Goal: Task Accomplishment & Management: Manage account settings

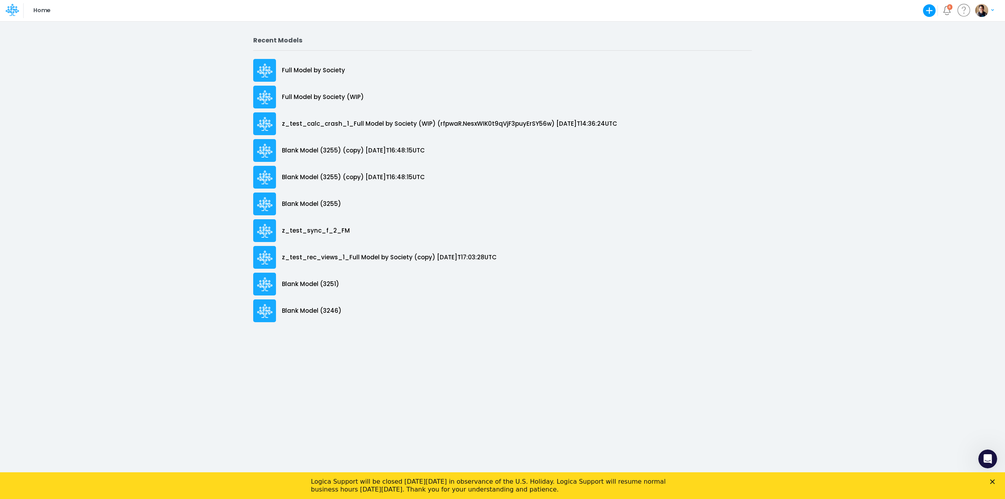
click at [996, 480] on div "Close" at bounding box center [994, 481] width 8 height 5
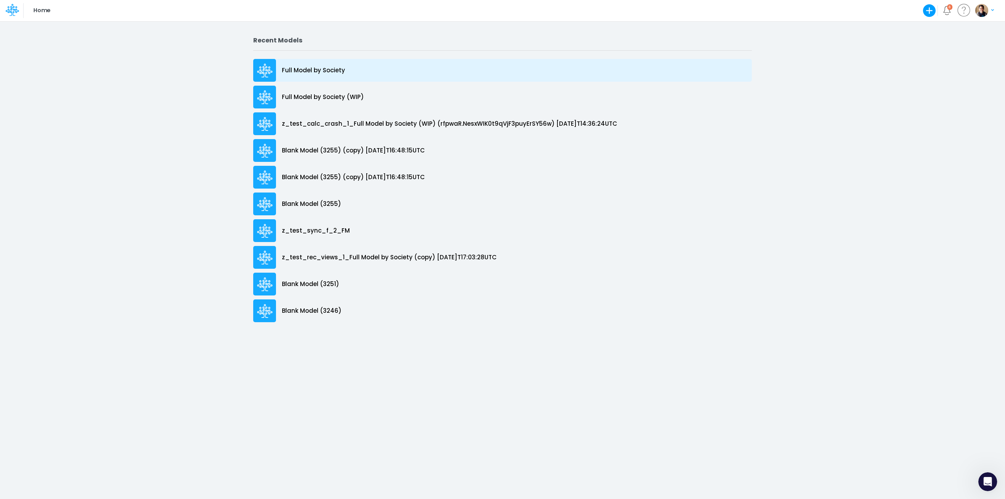
click at [306, 71] on p "Full Model by Society" at bounding box center [313, 70] width 63 height 9
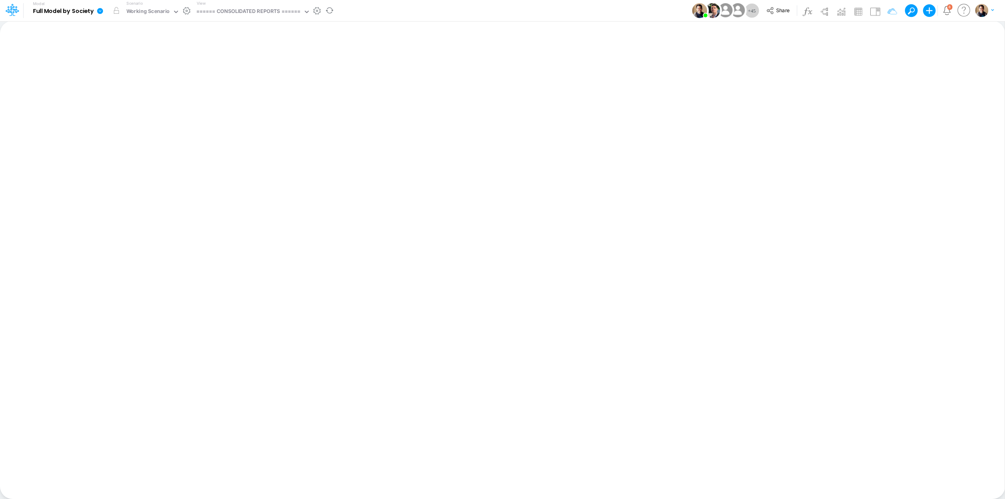
click at [100, 12] on icon at bounding box center [100, 11] width 6 height 6
click at [133, 82] on button "View model info" at bounding box center [140, 81] width 84 height 12
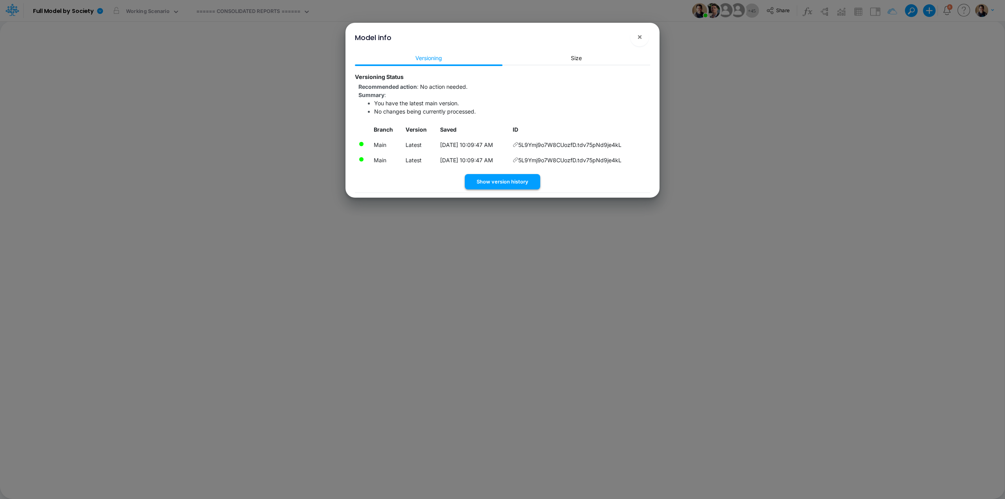
click at [519, 184] on button "Show version history" at bounding box center [502, 181] width 75 height 15
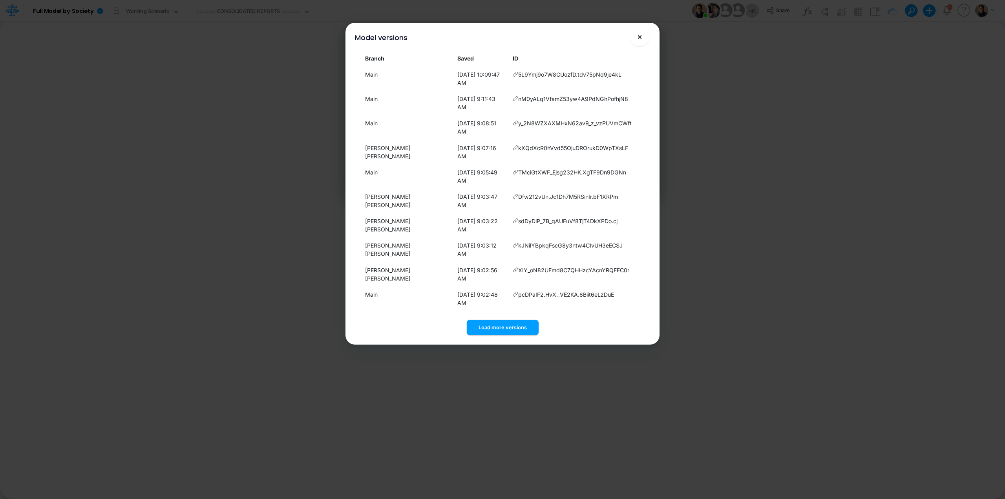
click at [642, 35] on button "×" at bounding box center [639, 36] width 19 height 19
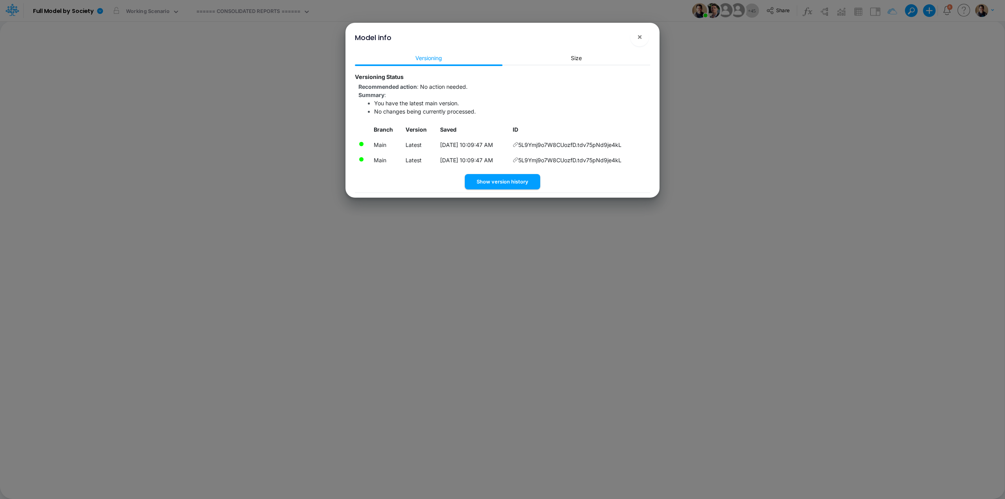
click at [518, 144] on icon at bounding box center [515, 144] width 5 height 5
click at [643, 39] on button "×" at bounding box center [639, 36] width 19 height 19
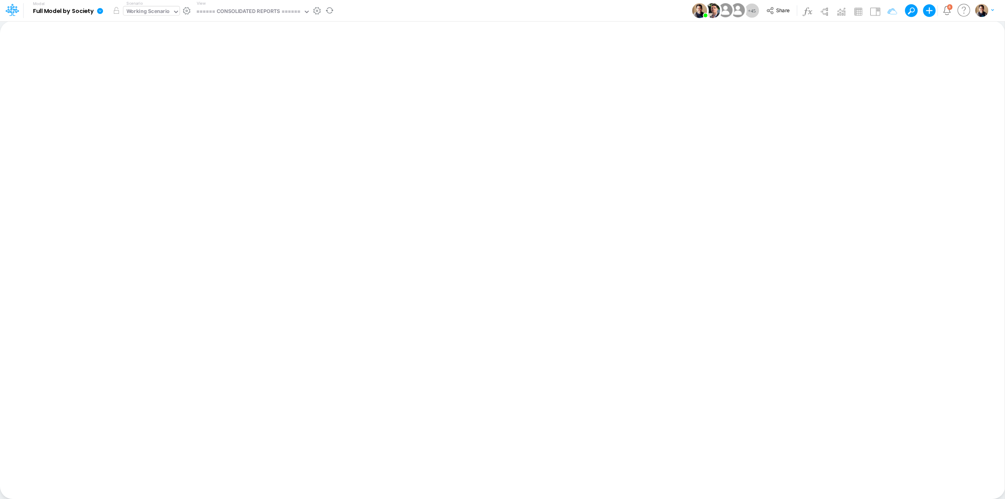
click at [142, 9] on div "Working Scenario" at bounding box center [148, 11] width 44 height 9
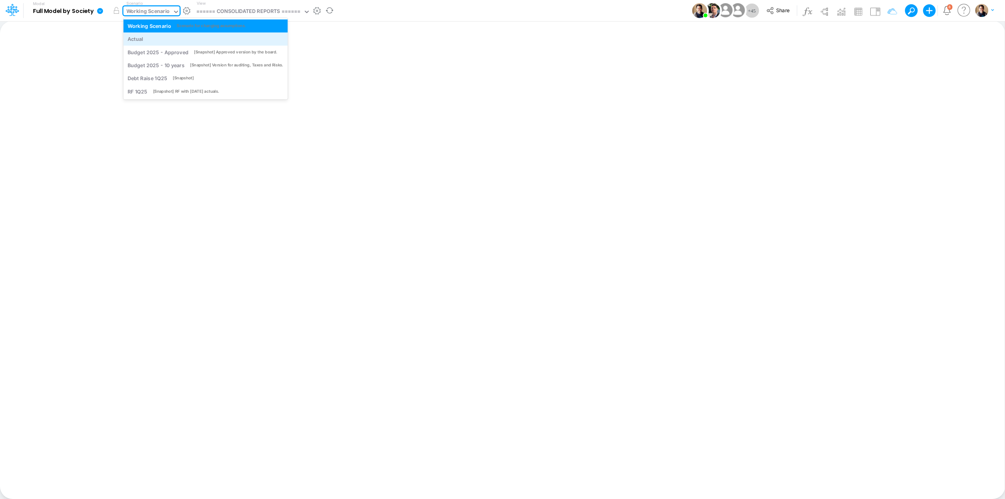
click at [146, 38] on div "Actual" at bounding box center [206, 38] width 156 height 7
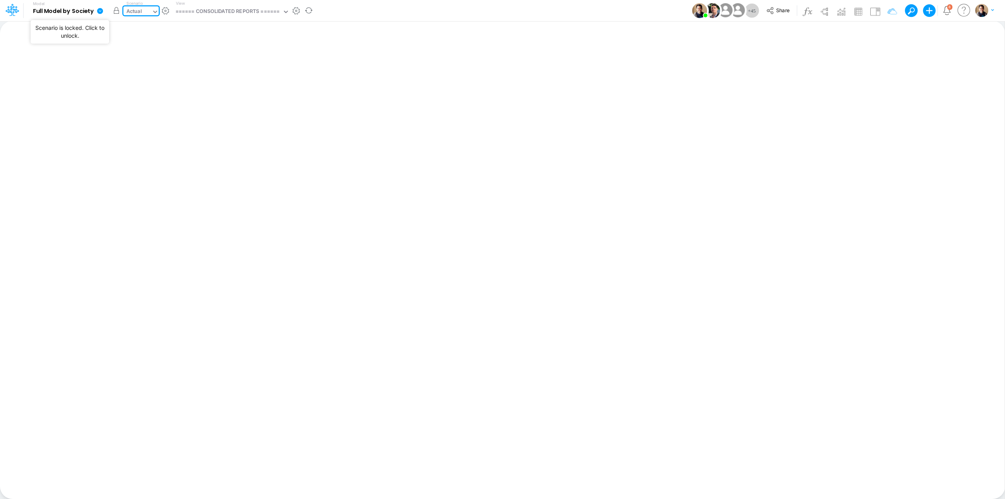
click at [115, 11] on button "button" at bounding box center [116, 11] width 14 height 14
click at [150, 13] on div "Working Scenario" at bounding box center [134, 11] width 44 height 9
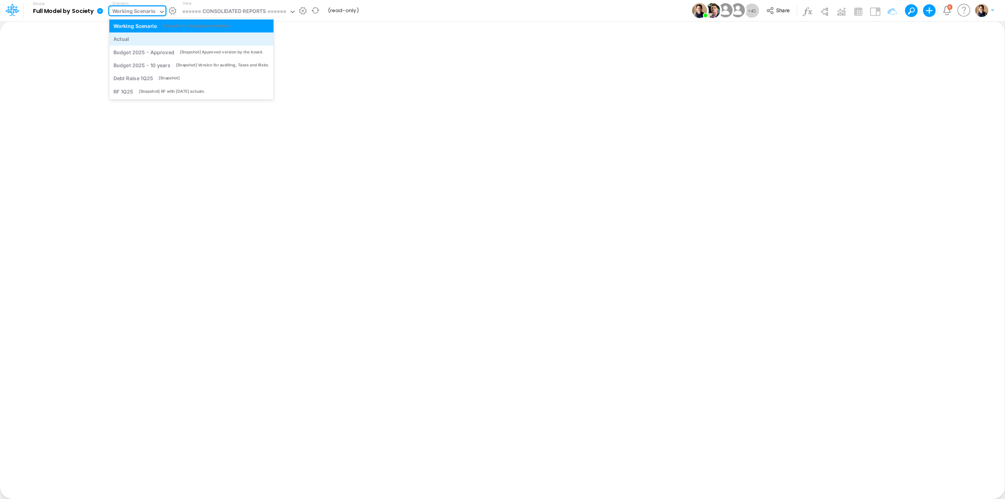
click at [149, 41] on div "Actual" at bounding box center [191, 38] width 156 height 7
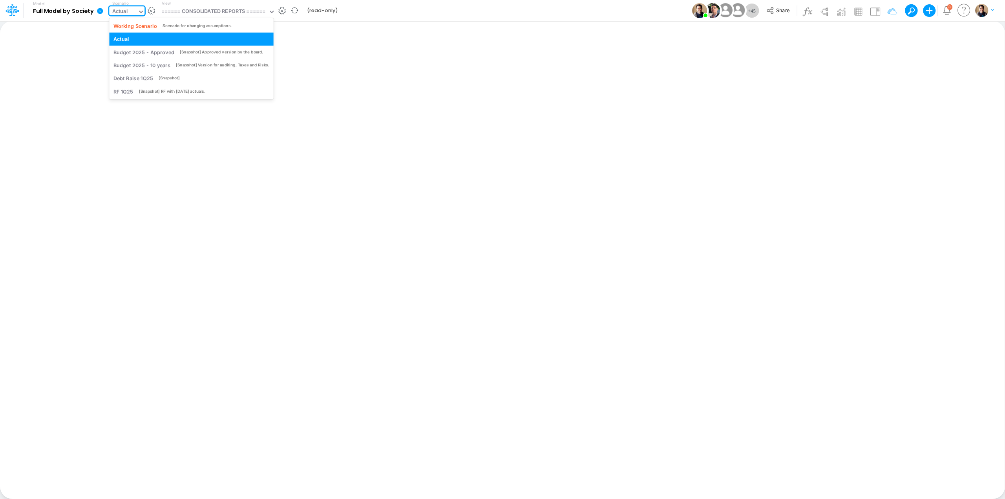
click at [127, 11] on div "Actual" at bounding box center [120, 11] width 16 height 9
click at [125, 22] on div "Working Scenario" at bounding box center [135, 25] width 44 height 7
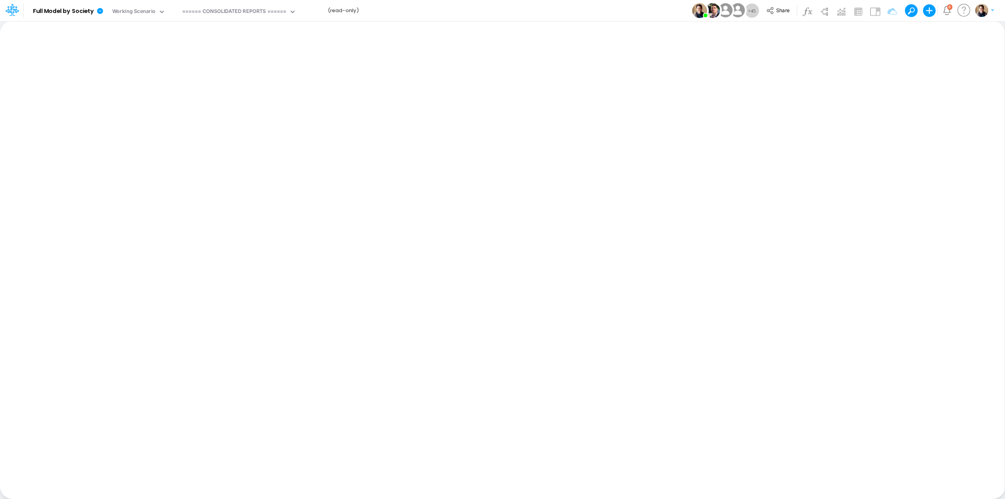
click at [517, 8] on div "Model Full Model by Society Edit model settings Duplicate Import QuickBooks Qui…" at bounding box center [502, 10] width 905 height 21
click at [537, 13] on div "Model Full Model by Society Edit model settings Duplicate Import QuickBooks Qui…" at bounding box center [502, 10] width 905 height 21
click at [99, 11] on icon at bounding box center [100, 10] width 7 height 7
click at [124, 79] on button "View model info" at bounding box center [140, 81] width 84 height 12
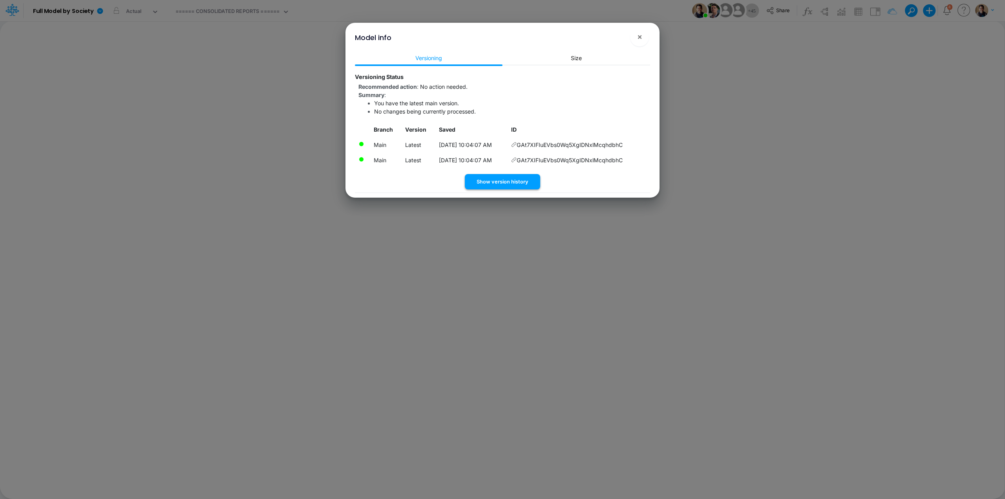
click at [525, 186] on button "Show version history" at bounding box center [502, 181] width 75 height 15
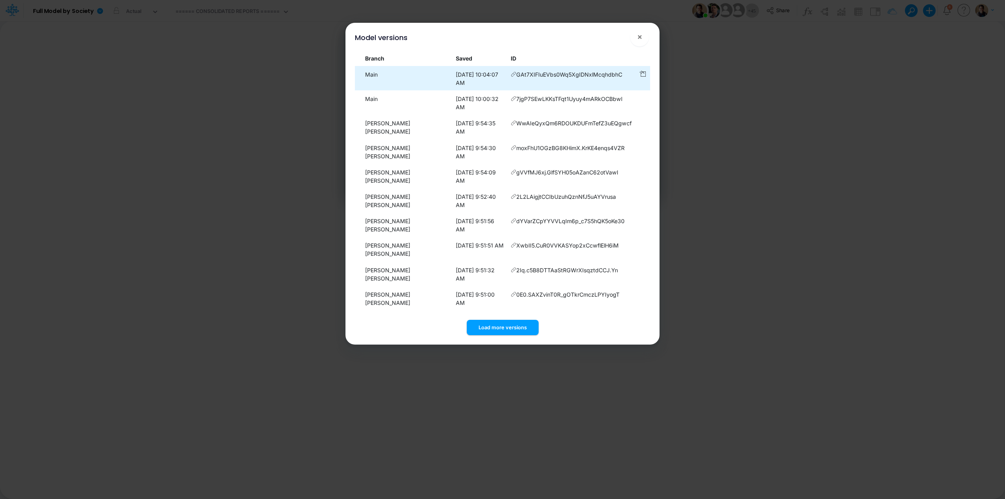
click at [511, 71] on icon at bounding box center [513, 73] width 5 height 5
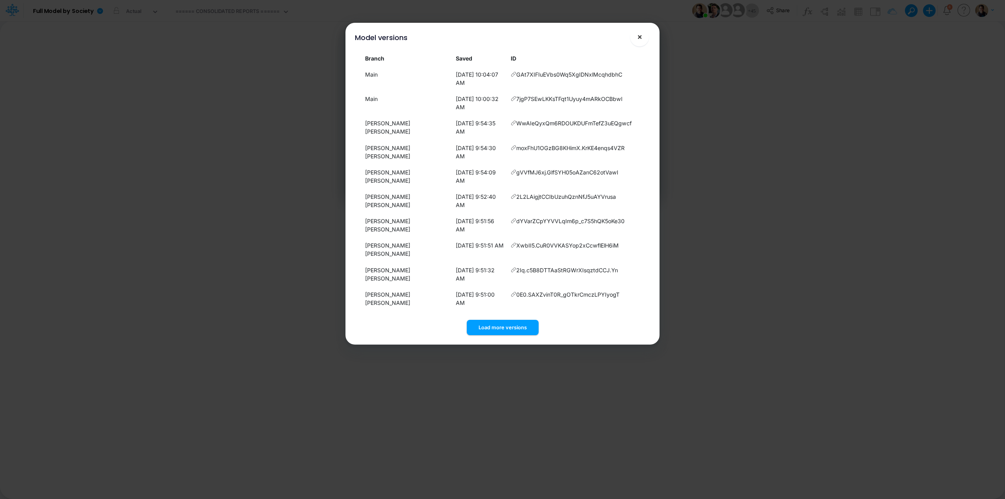
click at [640, 38] on span "×" at bounding box center [639, 36] width 5 height 9
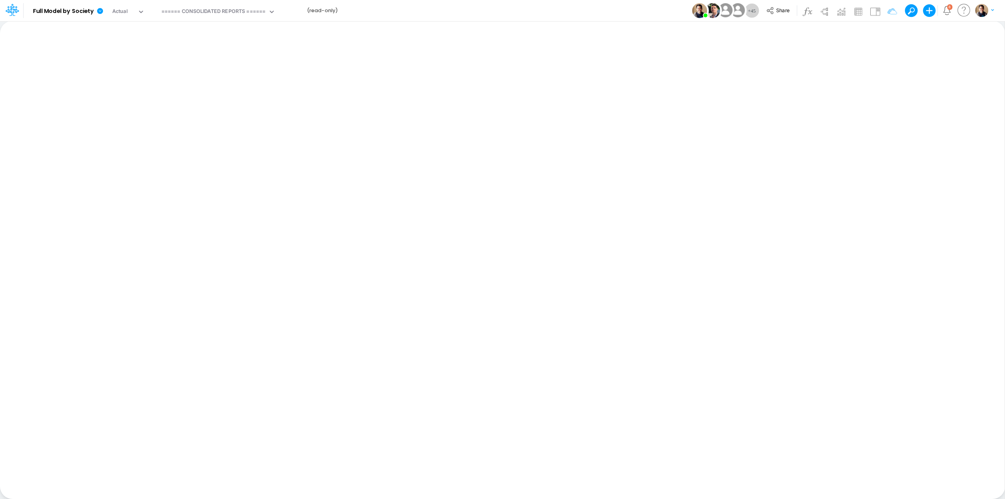
click at [444, 7] on div "Model Full Model by Society Edit model settings Duplicate Import QuickBooks Qui…" at bounding box center [502, 10] width 905 height 21
click at [514, 16] on div "Model Full Model by Society Edit model settings Duplicate Import QuickBooks Qui…" at bounding box center [502, 10] width 905 height 21
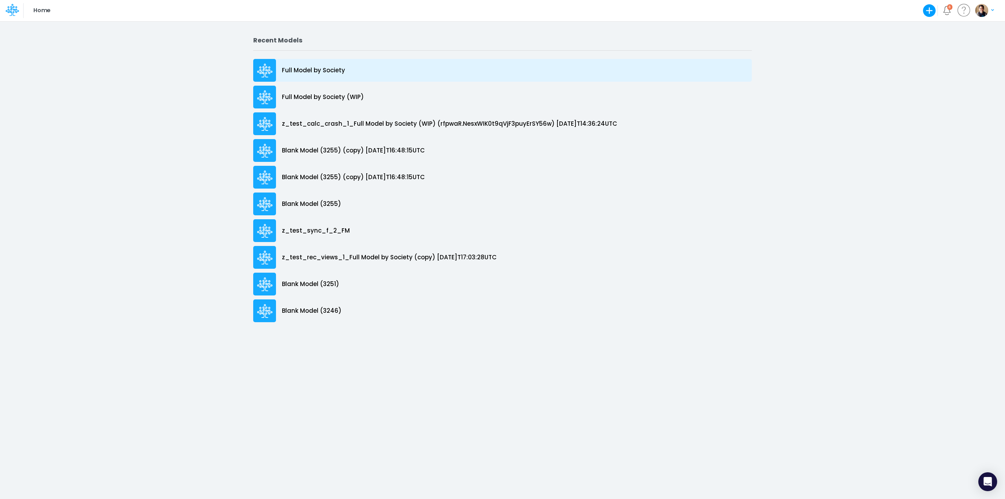
click at [297, 70] on p "Full Model by Society" at bounding box center [313, 70] width 63 height 9
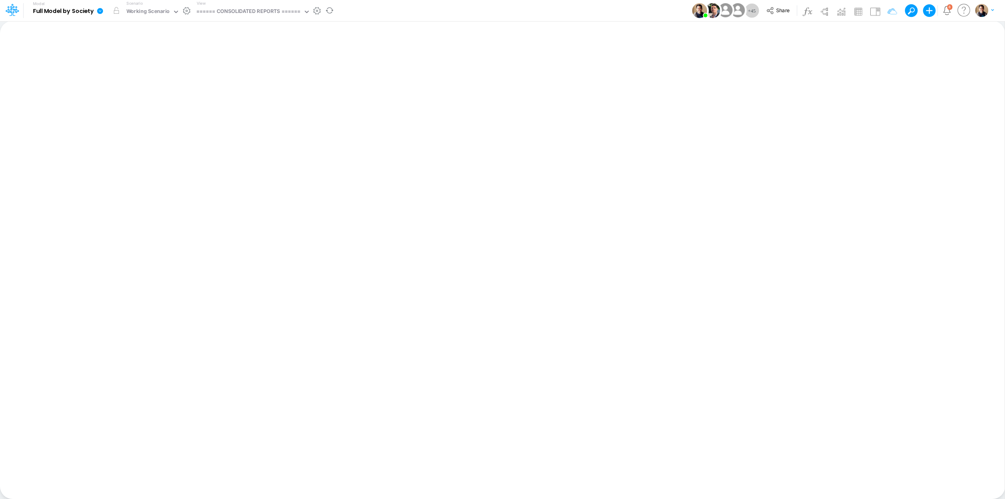
click at [101, 11] on icon at bounding box center [100, 11] width 6 height 6
click at [140, 79] on button "View model info" at bounding box center [140, 81] width 84 height 12
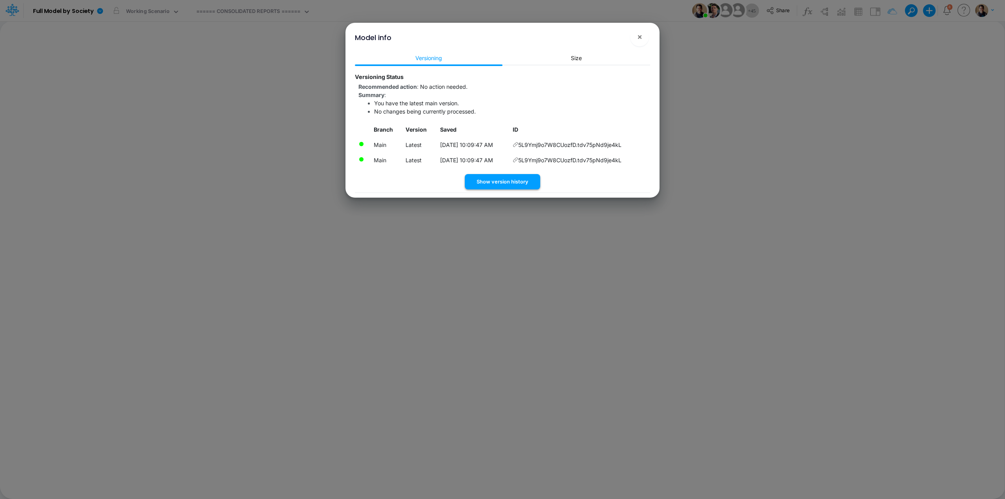
click at [516, 183] on button "Show version history" at bounding box center [502, 181] width 75 height 15
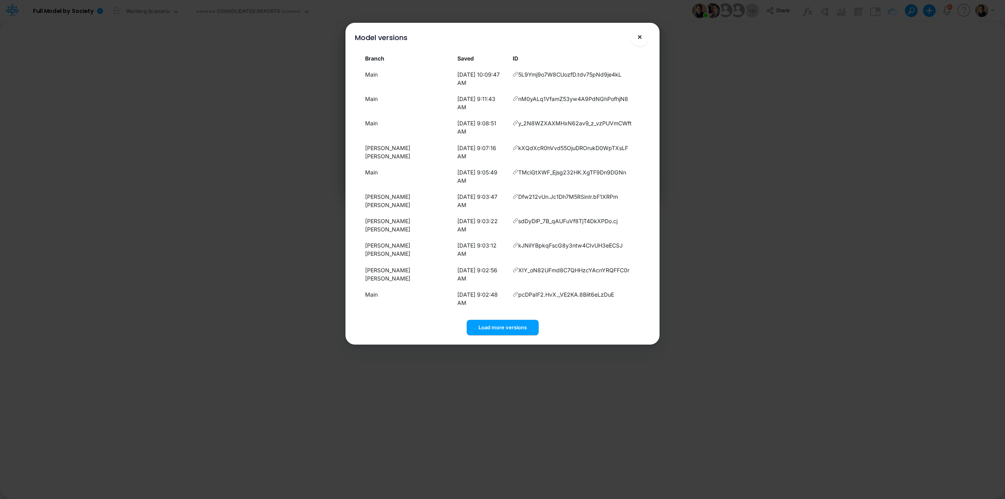
click at [642, 38] on span "×" at bounding box center [639, 36] width 5 height 9
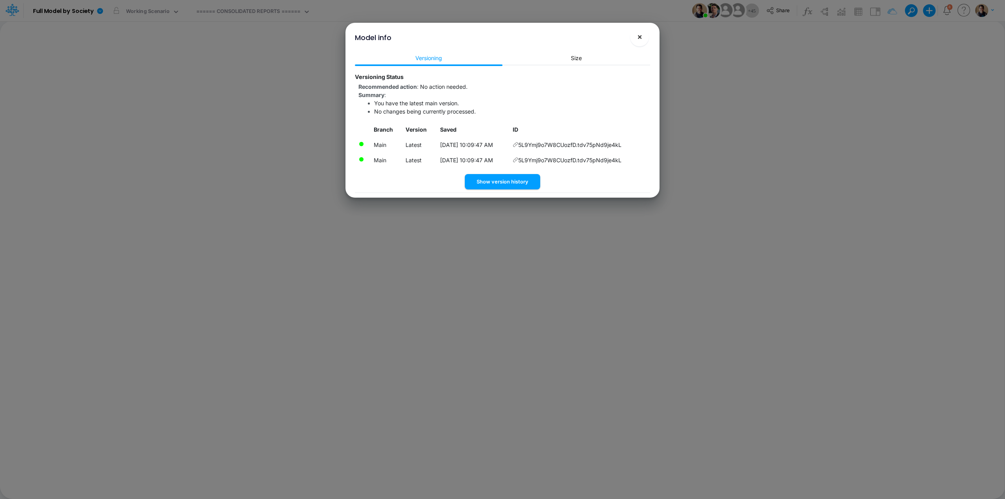
click at [642, 37] on span "×" at bounding box center [639, 36] width 5 height 9
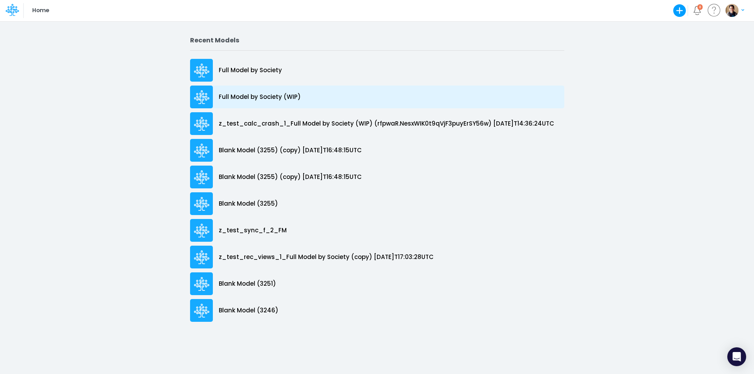
click at [247, 95] on p "Full Model by Society (WIP)" at bounding box center [260, 97] width 82 height 9
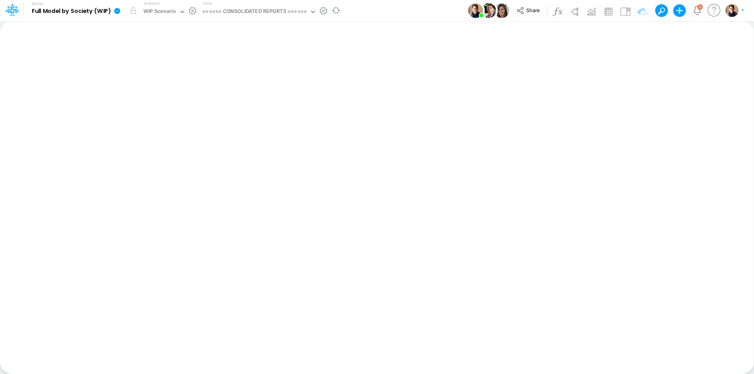
click at [117, 9] on icon at bounding box center [117, 11] width 6 height 6
click at [165, 80] on button "View model info" at bounding box center [157, 81] width 84 height 12
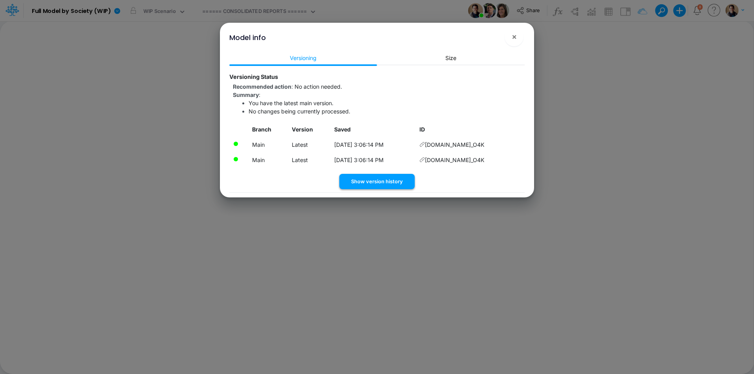
click at [399, 179] on button "Show version history" at bounding box center [376, 181] width 75 height 15
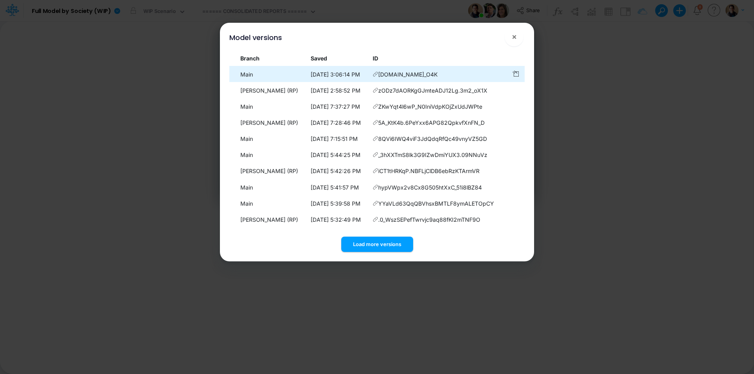
click at [378, 75] on icon at bounding box center [375, 73] width 5 height 5
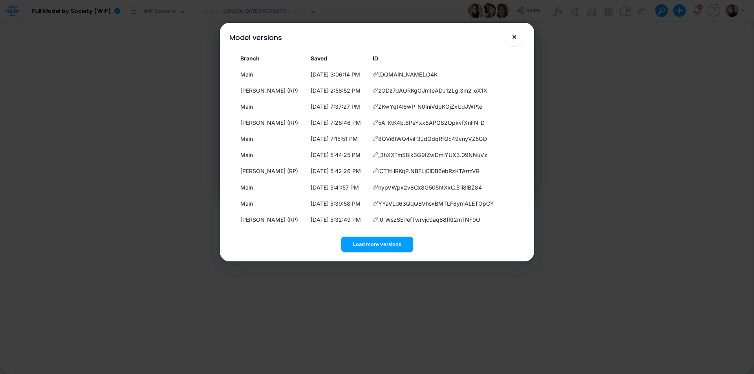
click at [517, 38] on button "×" at bounding box center [514, 36] width 19 height 19
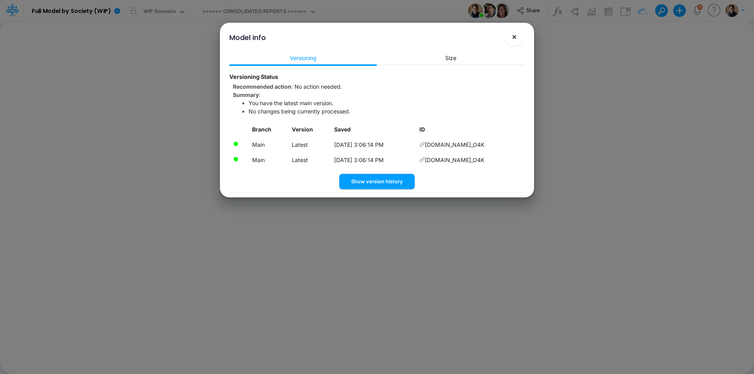
click at [514, 38] on span "×" at bounding box center [514, 36] width 5 height 9
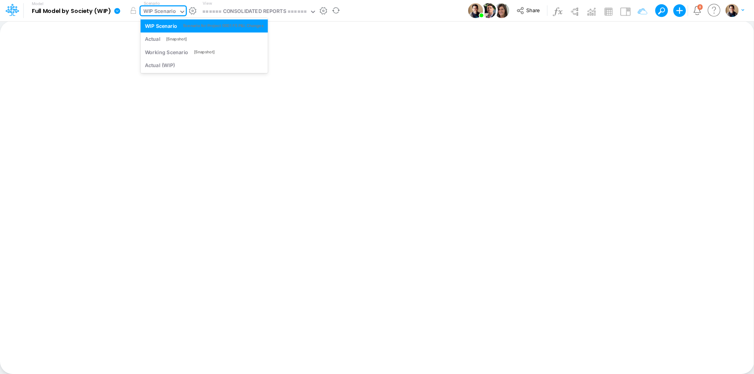
click at [155, 11] on div "WIP Scenario" at bounding box center [159, 11] width 33 height 9
click at [181, 69] on div "Actual (WIP)" at bounding box center [204, 65] width 119 height 7
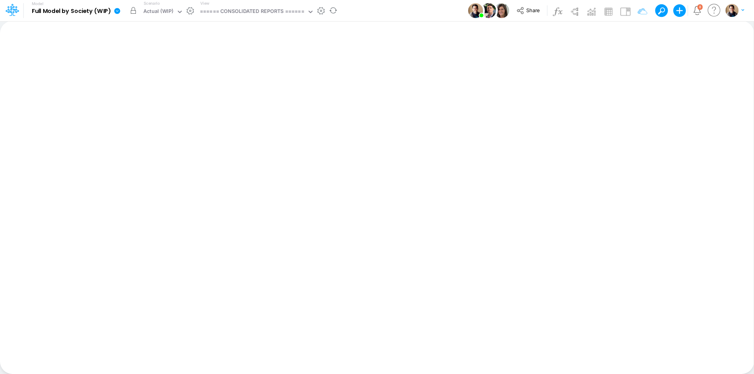
click at [134, 9] on button "button" at bounding box center [133, 11] width 14 height 14
drag, startPoint x: 31, startPoint y: 10, endPoint x: 111, endPoint y: 12, distance: 79.3
click at [111, 12] on li "Model Full Model by Society (WIP) Edit model settings Duplicate Import QuickBoo…" at bounding box center [68, 10] width 115 height 20
copy div "Full Model by Society (WIP) Edit model settings Duplicate Import QuickBooks Qui…"
click at [170, 11] on div "Actual (WIP)" at bounding box center [158, 11] width 30 height 9
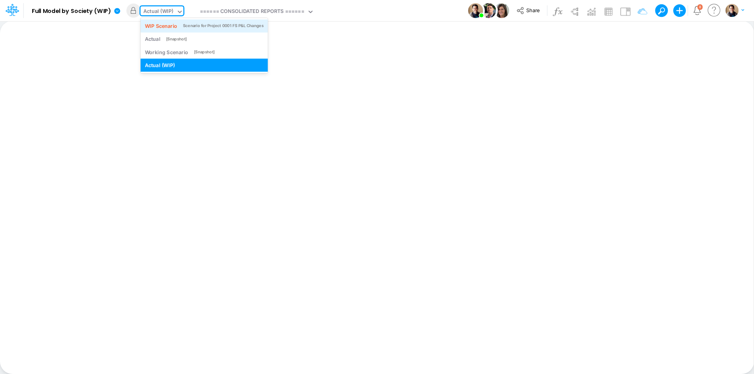
click at [173, 23] on div "WIP Scenario" at bounding box center [161, 25] width 33 height 7
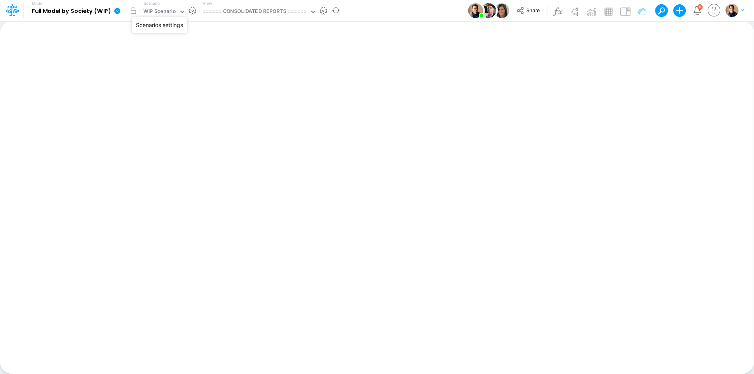
click at [190, 12] on button "button" at bounding box center [192, 11] width 8 height 8
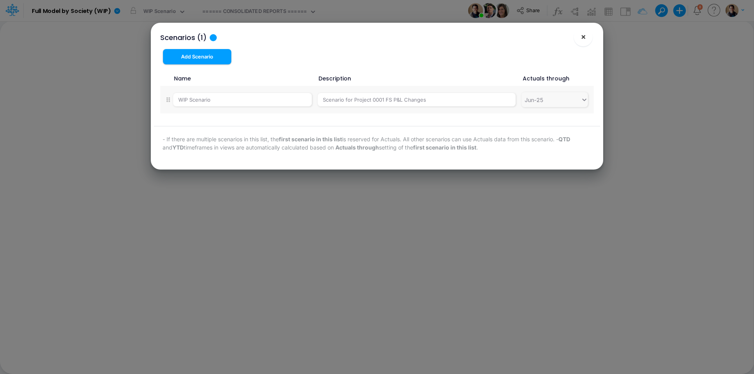
click at [582, 37] on span "×" at bounding box center [583, 36] width 5 height 9
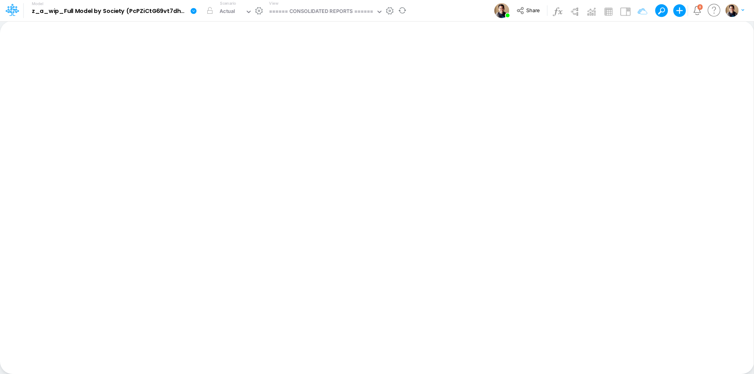
click at [196, 11] on icon at bounding box center [193, 11] width 6 height 6
click at [223, 78] on button "View model info" at bounding box center [233, 81] width 84 height 12
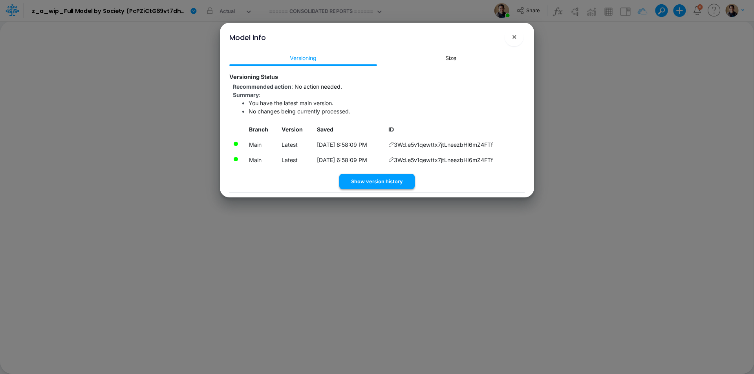
click at [386, 180] on button "Show version history" at bounding box center [376, 181] width 75 height 15
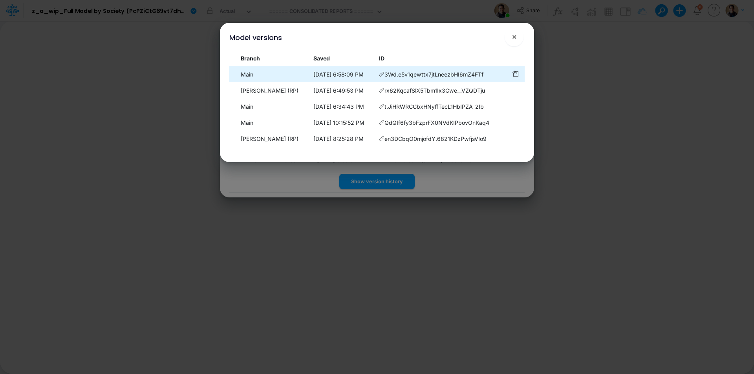
click at [384, 75] on icon at bounding box center [381, 73] width 5 height 5
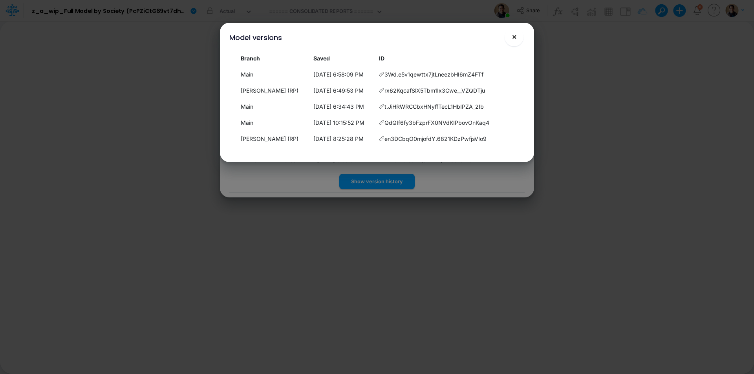
click at [519, 36] on button "×" at bounding box center [514, 36] width 19 height 19
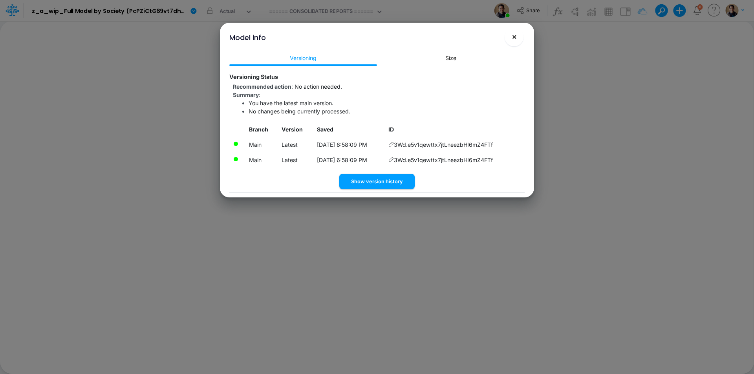
click at [519, 40] on button "×" at bounding box center [514, 36] width 19 height 19
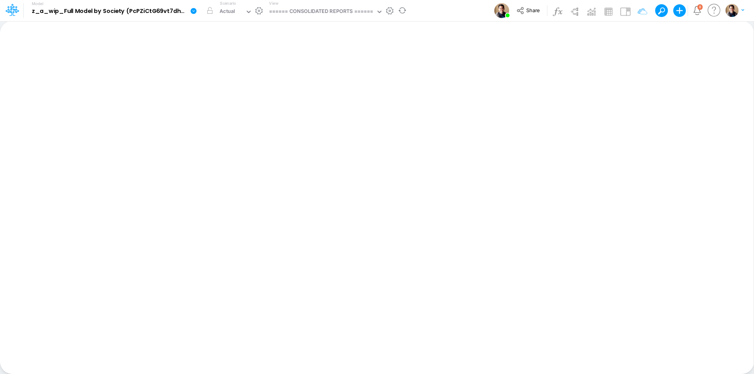
click at [200, 11] on link at bounding box center [195, 10] width 16 height 20
click at [223, 32] on button "Edit model settings" at bounding box center [233, 32] width 84 height 12
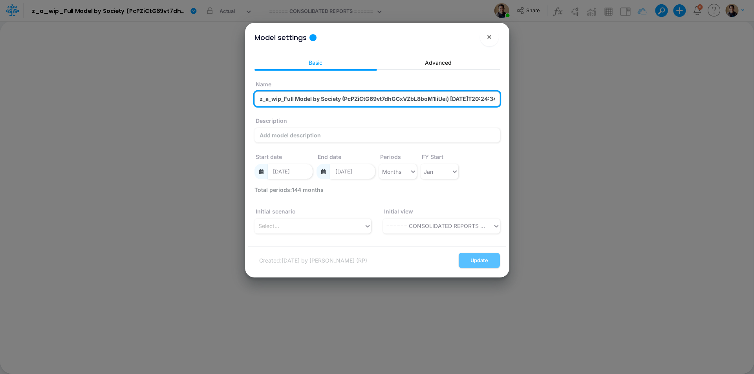
click at [312, 96] on input "z_a_wip_Full Model by Society (PcPZiCtG69vt7dhGCxVZbL8boM1IiUei) [DATE]T20:24:3…" at bounding box center [376, 98] width 245 height 15
paste input "Full Model by Society (WIP)"
type input "Full Model by Society (WIP)"
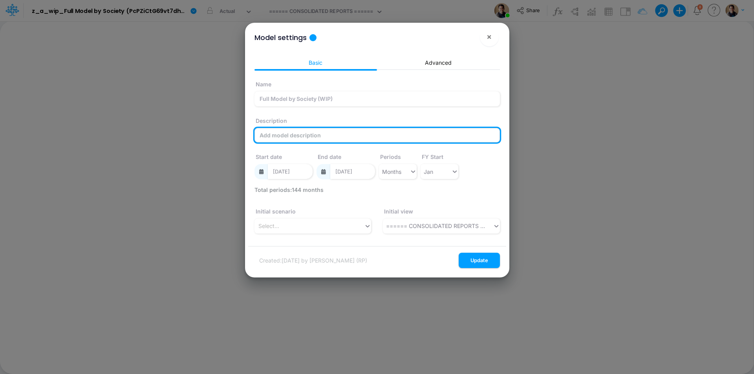
click at [328, 135] on input "Description" at bounding box center [376, 135] width 245 height 15
paste input "z_a_wip_Full Model by Society (PcPZiCtG69vt7dhGCxVZbL8boM1IiUei) [DATE]T20:24:3…"
type input "z_a_wip_Full Model by Society (PcPZiCtG69vt7dhGCxVZbL8boM1IiUei) [DATE]T20:24:3…"
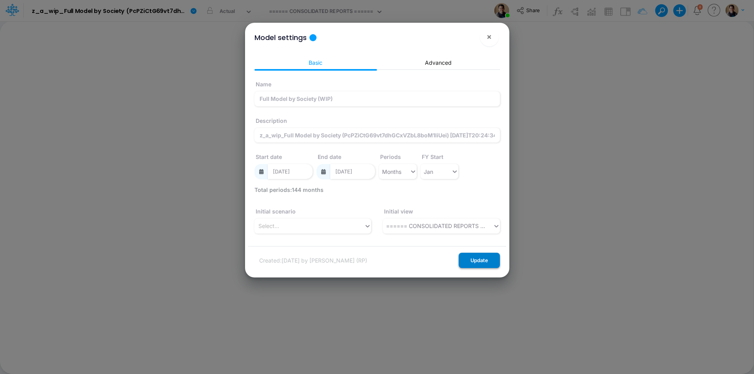
click at [483, 261] on button "Update" at bounding box center [479, 260] width 41 height 15
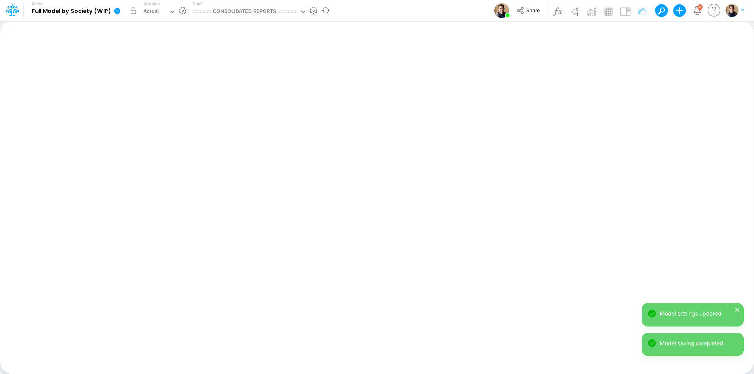
click at [116, 13] on icon at bounding box center [117, 11] width 6 height 6
click at [142, 78] on button "View model info" at bounding box center [157, 81] width 84 height 12
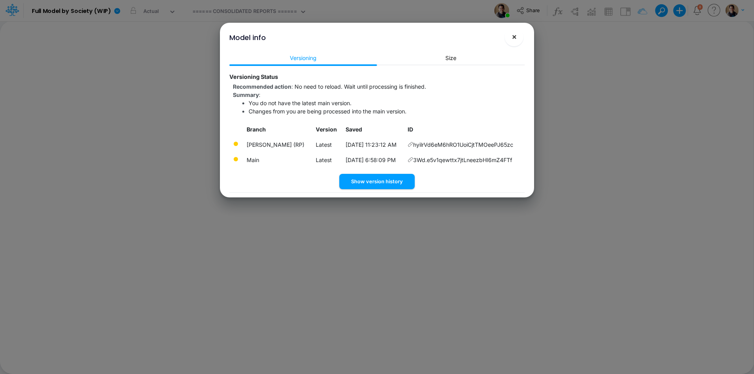
drag, startPoint x: 517, startPoint y: 37, endPoint x: 335, endPoint y: 20, distance: 183.4
click at [517, 37] on button "×" at bounding box center [514, 36] width 19 height 19
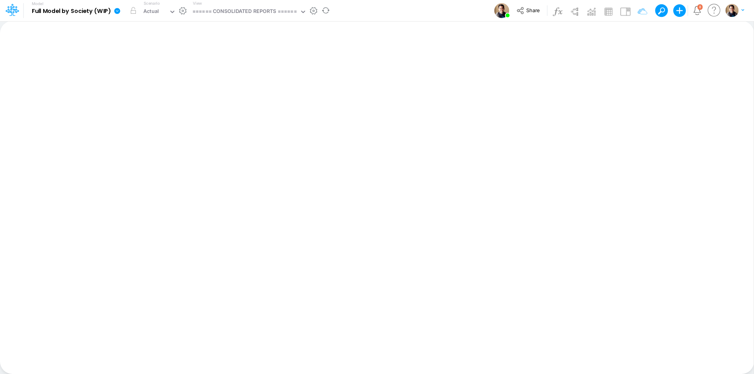
click at [185, 10] on button "button" at bounding box center [183, 11] width 8 height 8
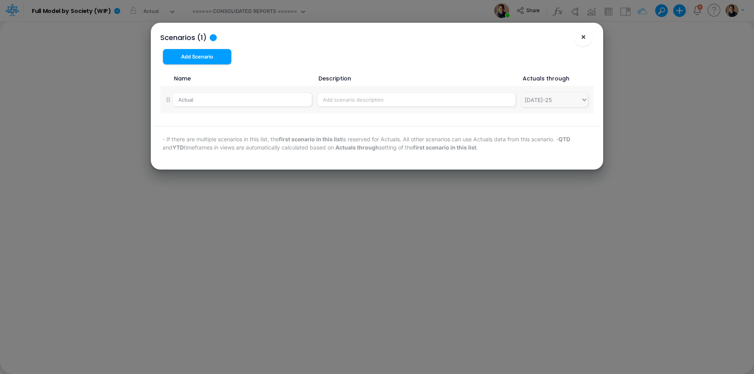
click at [586, 37] on button "×" at bounding box center [583, 36] width 19 height 19
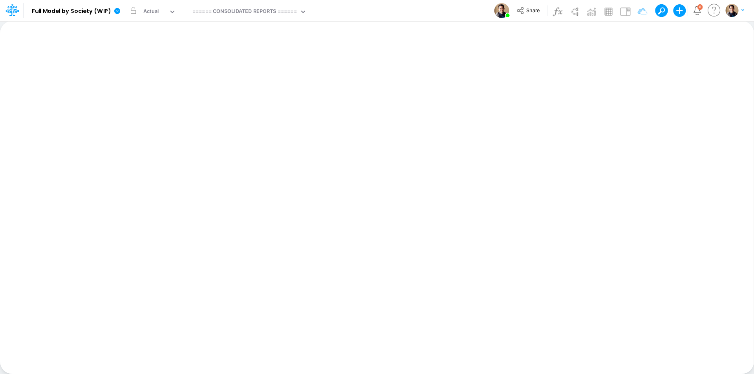
click at [427, 8] on div "Model Full Model by Society (WIP) Edit model settings Duplicate Import QuickBoo…" at bounding box center [377, 10] width 678 height 21
